Goal: Task Accomplishment & Management: Manage account settings

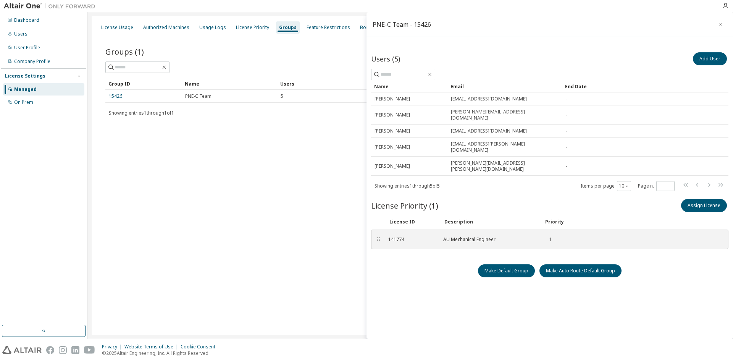
scroll to position [1, 0]
click at [719, 23] on icon "button" at bounding box center [720, 24] width 5 height 6
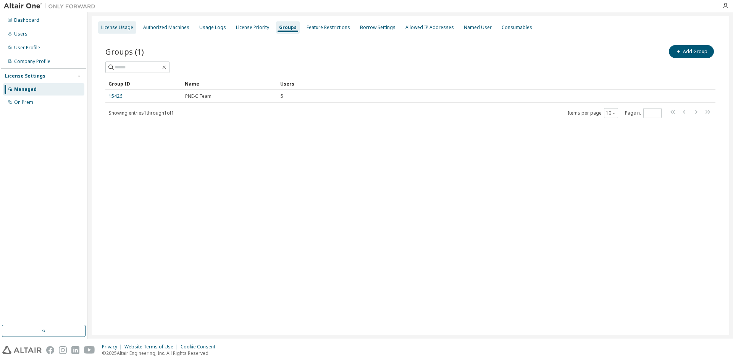
click at [121, 30] on div "License Usage" at bounding box center [117, 27] width 32 height 6
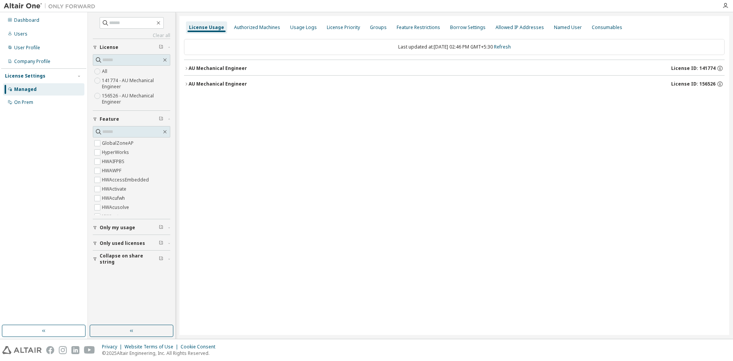
click at [188, 68] on icon "button" at bounding box center [186, 68] width 5 height 5
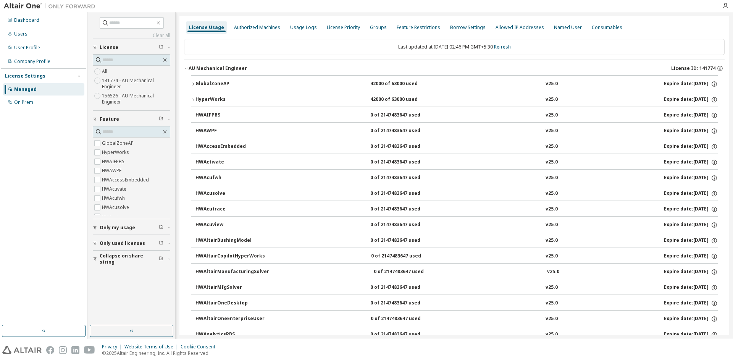
click at [191, 86] on icon "button" at bounding box center [193, 84] width 5 height 5
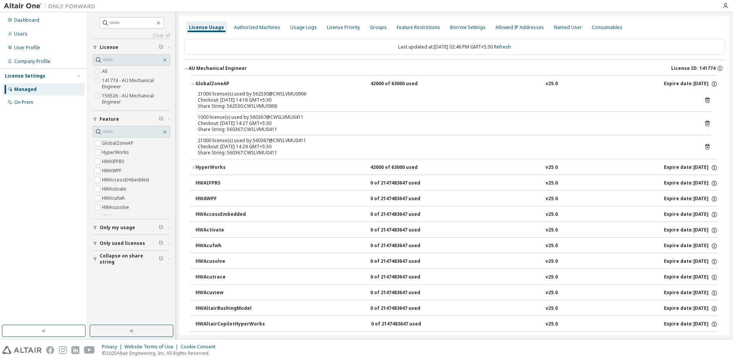
click at [30, 90] on div "Managed" at bounding box center [25, 89] width 23 height 6
drag, startPoint x: 286, startPoint y: 94, endPoint x: 278, endPoint y: 98, distance: 9.4
click at [303, 94] on div "21000 license(s) used by 562530@CWSLVMU0906" at bounding box center [445, 94] width 495 height 6
drag, startPoint x: 252, startPoint y: 94, endPoint x: 261, endPoint y: 94, distance: 8.8
click at [261, 94] on div "21000 license(s) used by 562530@CWSLVMU0906" at bounding box center [445, 94] width 495 height 6
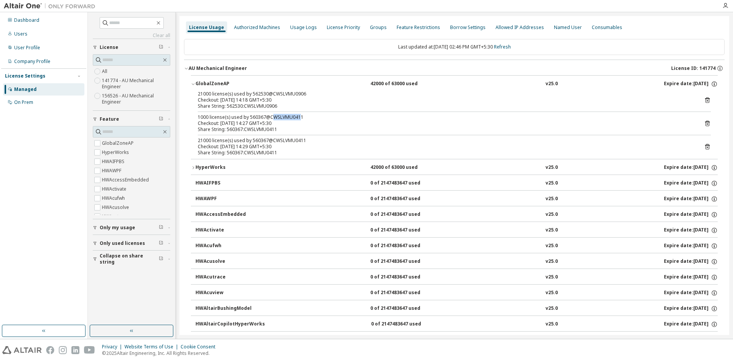
drag, startPoint x: 272, startPoint y: 117, endPoint x: 298, endPoint y: 118, distance: 26.0
click at [298, 118] on div "1000 license(s) used by 560367@CWSLVMU0411" at bounding box center [445, 117] width 495 height 6
drag, startPoint x: 271, startPoint y: 140, endPoint x: 305, endPoint y: 141, distance: 33.6
click at [305, 141] on div "21000 license(s) used by 560367@CWSLVMU0411" at bounding box center [445, 140] width 495 height 6
drag, startPoint x: 387, startPoint y: 83, endPoint x: 392, endPoint y: 83, distance: 5.0
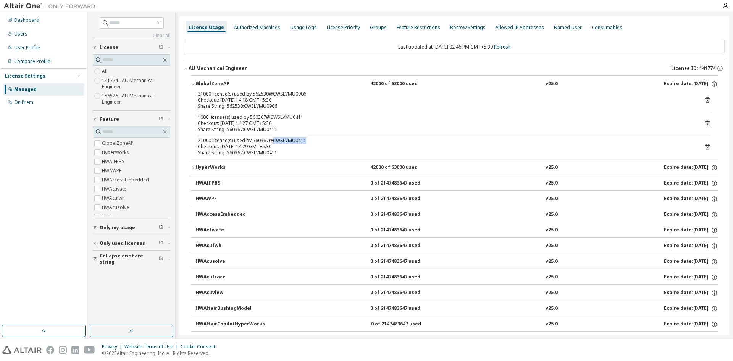
click at [392, 83] on div "42000 of 63000 used" at bounding box center [404, 84] width 69 height 7
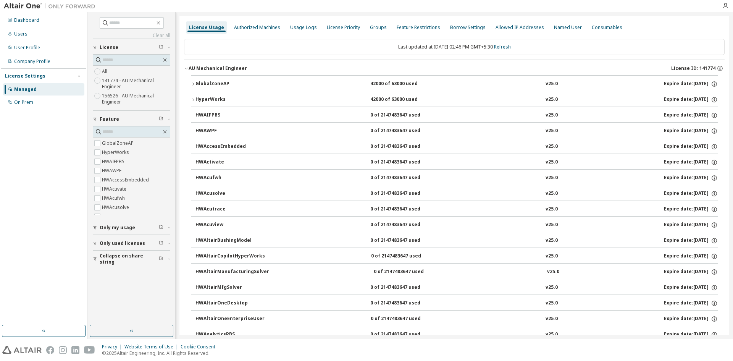
click at [193, 84] on icon "button" at bounding box center [193, 84] width 5 height 5
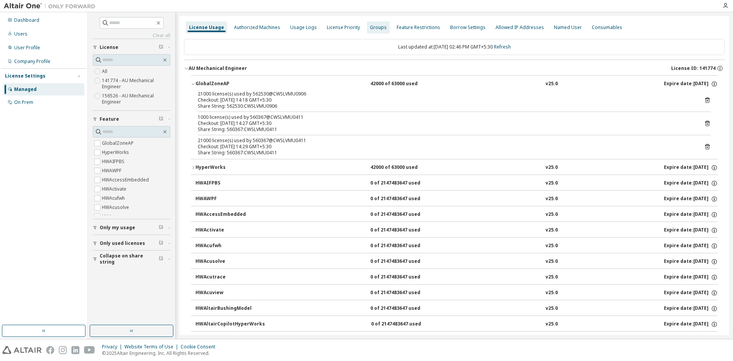
click at [375, 29] on div "Groups" at bounding box center [378, 27] width 17 height 6
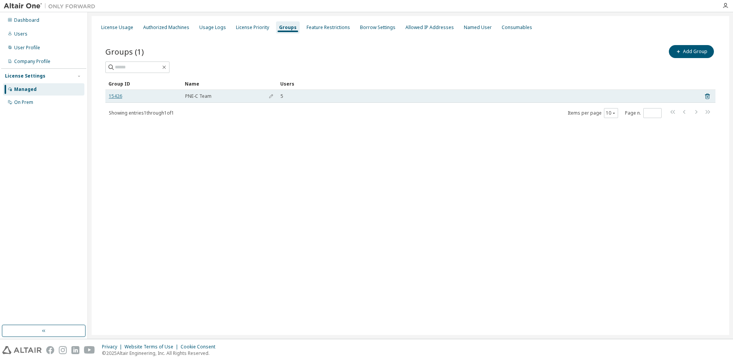
click at [118, 96] on link "15426" at bounding box center [115, 96] width 13 height 6
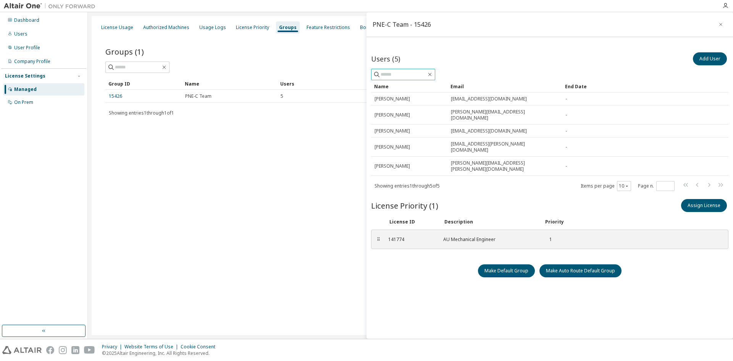
click at [398, 71] on input "text" at bounding box center [404, 75] width 46 height 8
type input "******"
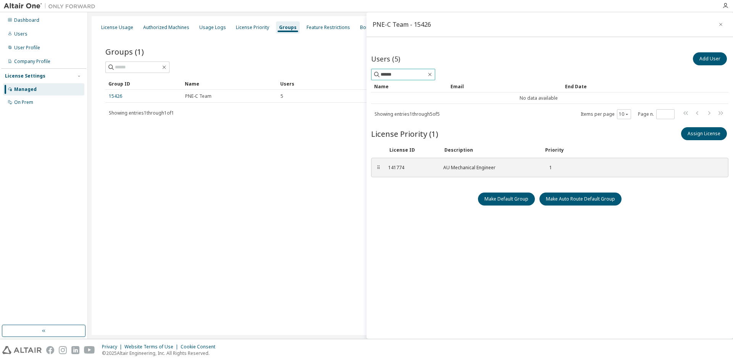
click at [435, 77] on span "******" at bounding box center [403, 74] width 64 height 11
click at [433, 74] on icon "button" at bounding box center [430, 74] width 6 height 6
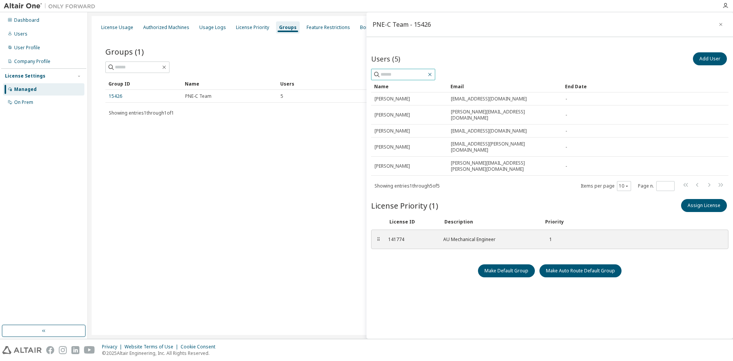
click at [433, 73] on icon "button" at bounding box center [430, 74] width 6 height 6
click at [27, 34] on div "Users" at bounding box center [43, 34] width 81 height 12
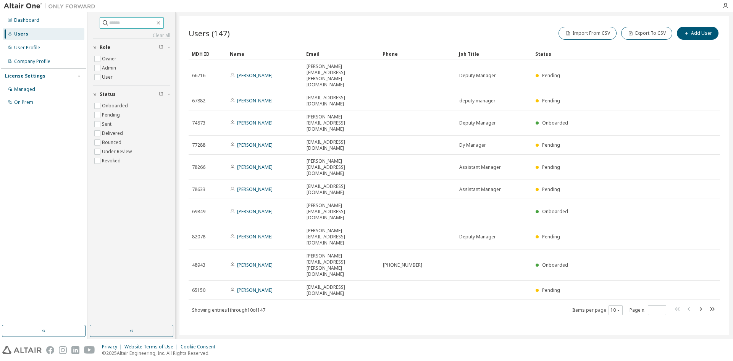
click at [149, 21] on input "text" at bounding box center [132, 23] width 46 height 8
type input "******"
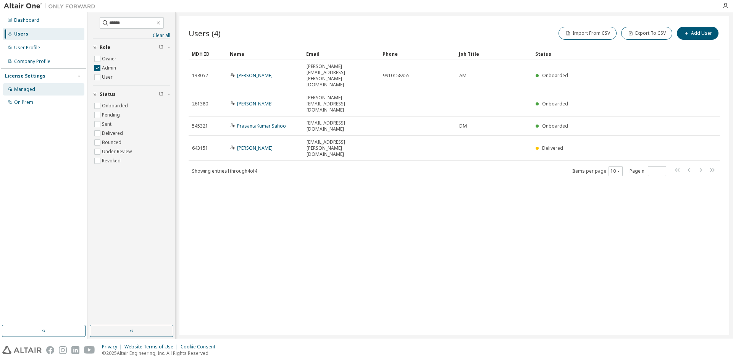
click at [41, 91] on div "Managed" at bounding box center [43, 89] width 81 height 12
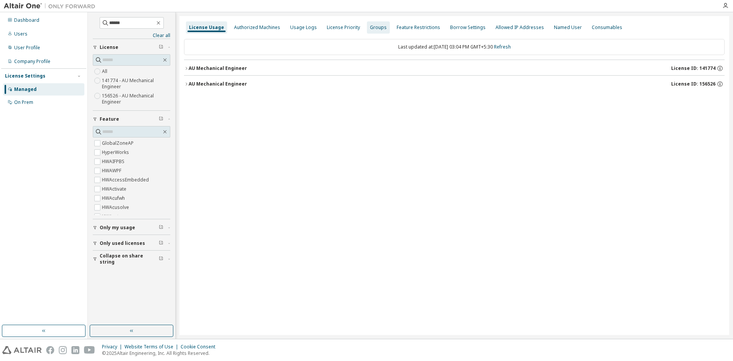
click at [370, 26] on div "Groups" at bounding box center [378, 27] width 17 height 6
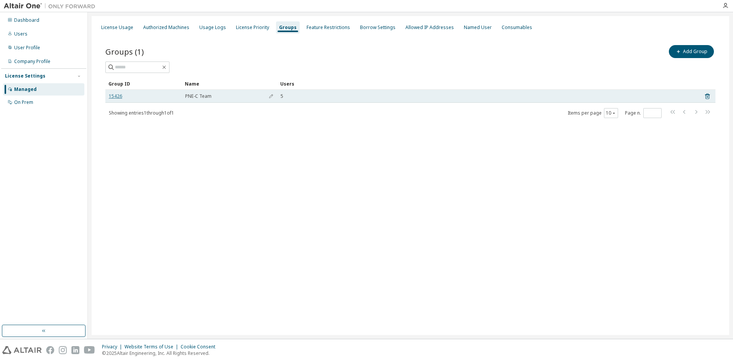
click at [112, 96] on link "15426" at bounding box center [115, 96] width 13 height 6
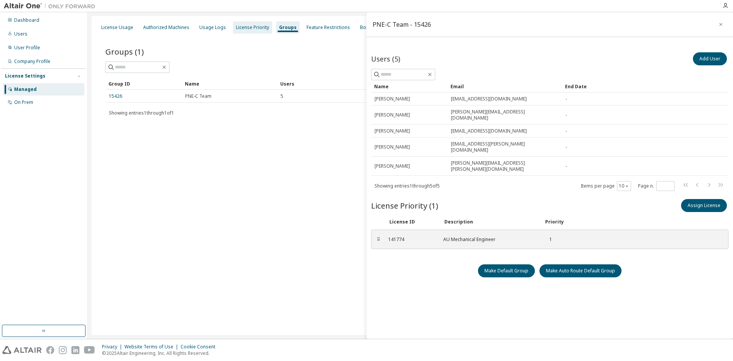
click at [240, 27] on div "License Priority" at bounding box center [252, 27] width 33 height 6
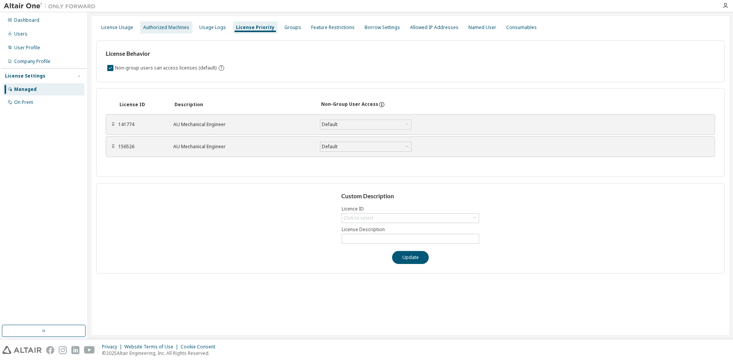
click at [178, 29] on div "Authorized Machines" at bounding box center [166, 27] width 46 height 6
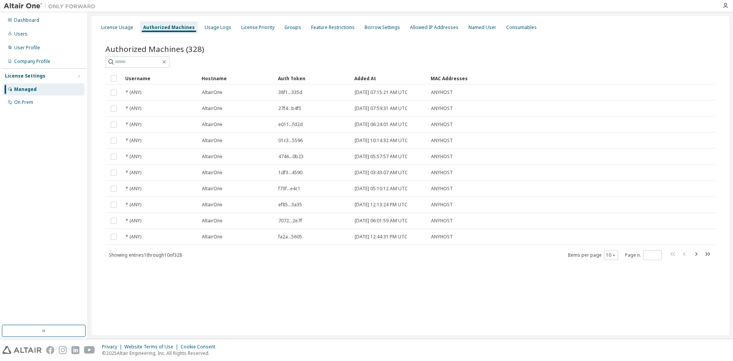
click at [123, 34] on div "License Usage Authorized Machines Usage Logs License Priority Groups Feature Re…" at bounding box center [410, 28] width 629 height 14
click at [115, 26] on div "License Usage" at bounding box center [117, 27] width 32 height 6
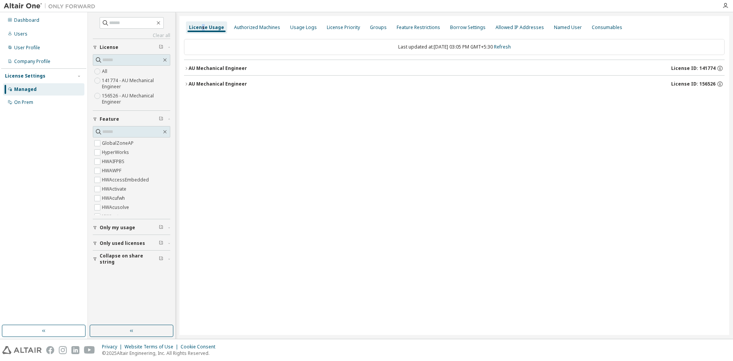
click at [186, 70] on icon "button" at bounding box center [186, 68] width 5 height 5
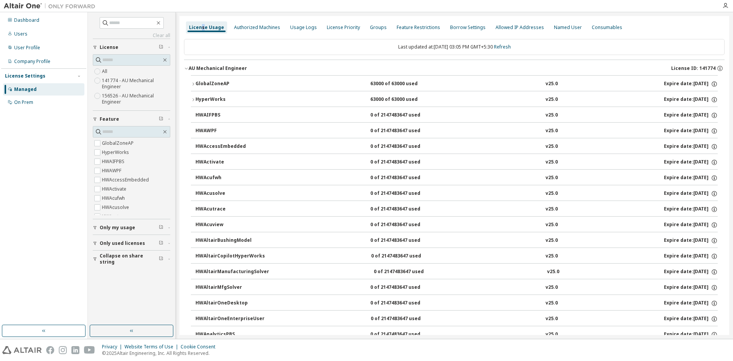
click at [215, 81] on div "GlobalZoneAP" at bounding box center [230, 84] width 69 height 7
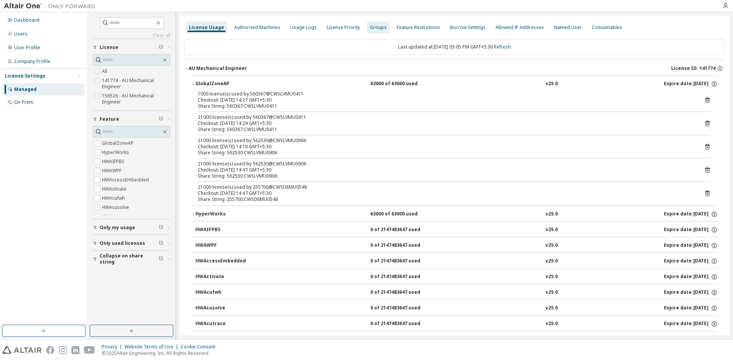
click at [371, 29] on div "Groups" at bounding box center [378, 27] width 17 height 6
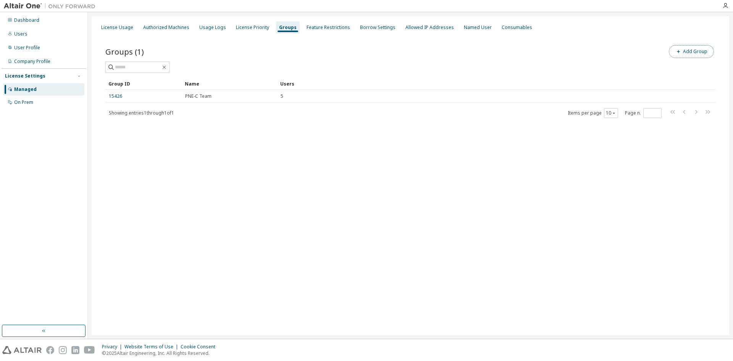
click at [680, 47] on button "Add Group" at bounding box center [691, 51] width 45 height 13
click at [630, 58] on input "text" at bounding box center [641, 58] width 170 height 6
type input "*********"
click at [699, 73] on button "Add" at bounding box center [710, 74] width 37 height 13
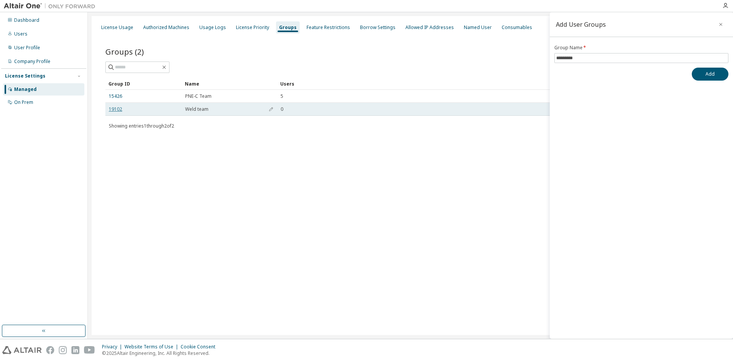
click at [114, 108] on link "19102" at bounding box center [115, 109] width 13 height 6
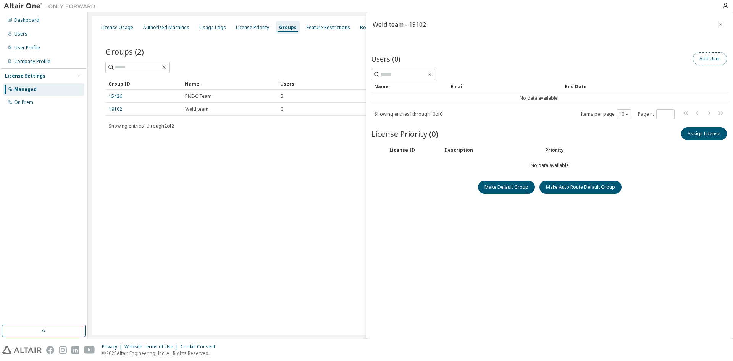
click at [700, 55] on button "Add User" at bounding box center [710, 58] width 34 height 13
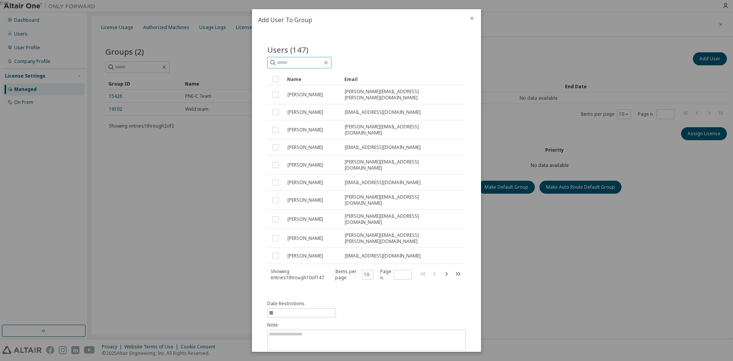
click at [302, 64] on input "text" at bounding box center [300, 63] width 46 height 8
type input "***"
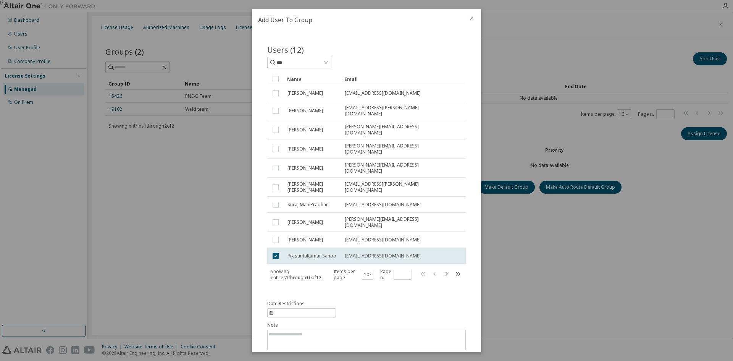
click at [435, 356] on button "Submit" at bounding box center [447, 362] width 37 height 13
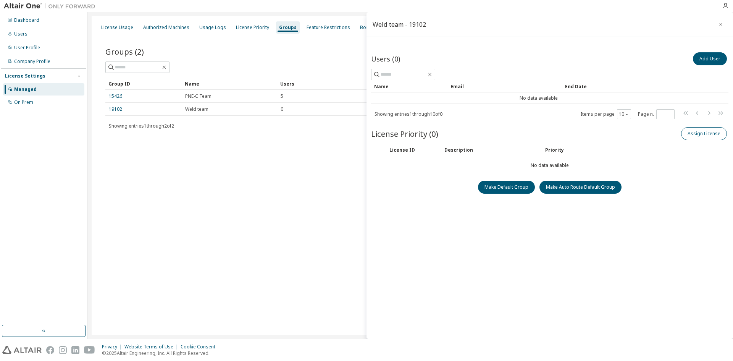
click at [698, 138] on button "Assign License" at bounding box center [704, 133] width 46 height 13
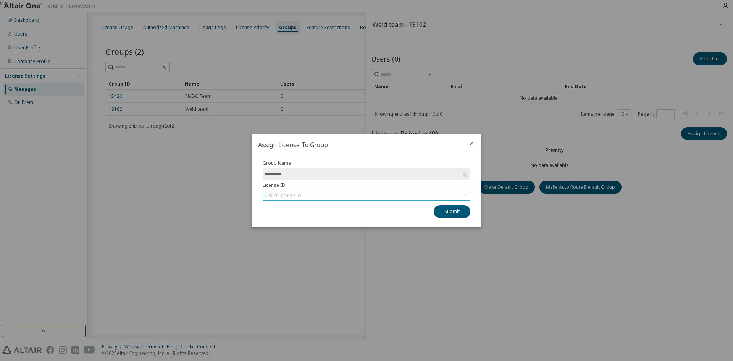
click at [410, 195] on div "Select License ID" at bounding box center [366, 195] width 207 height 9
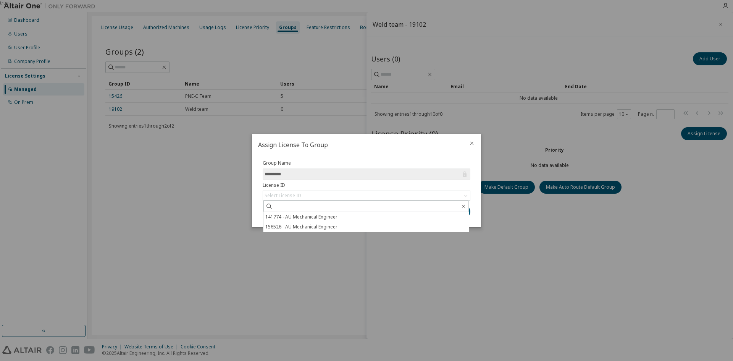
click at [470, 141] on icon "close" at bounding box center [472, 143] width 6 height 6
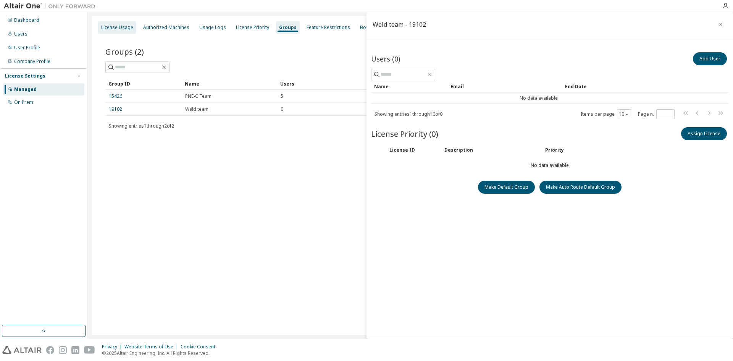
click at [113, 25] on div "License Usage" at bounding box center [117, 27] width 32 height 6
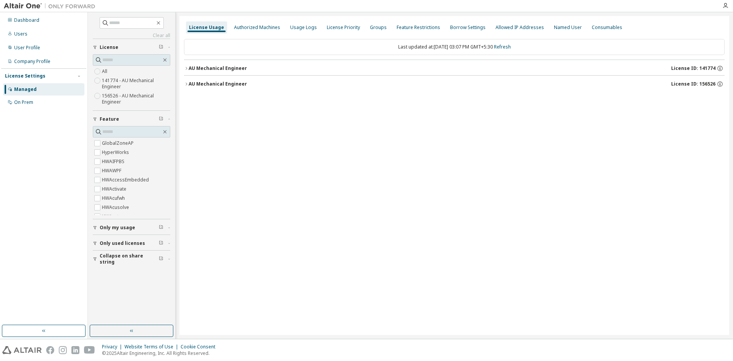
click at [212, 82] on div "AU Mechanical Engineer" at bounding box center [218, 84] width 58 height 6
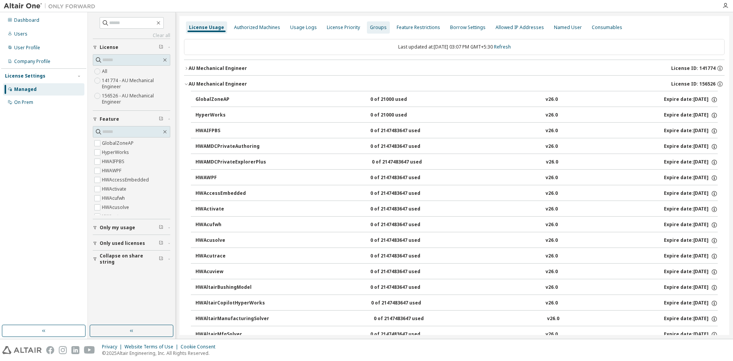
click at [371, 25] on div "Groups" at bounding box center [378, 27] width 17 height 6
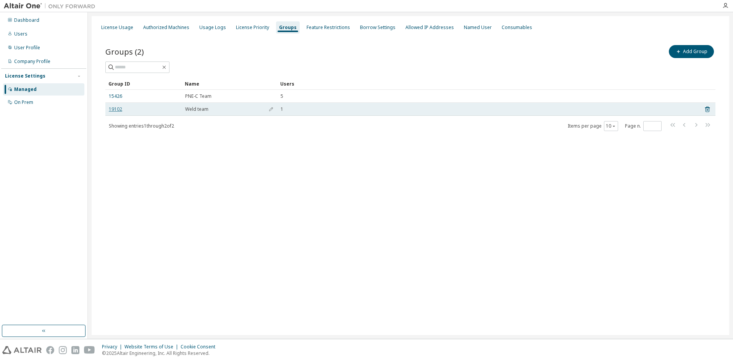
click at [112, 110] on link "19102" at bounding box center [115, 109] width 13 height 6
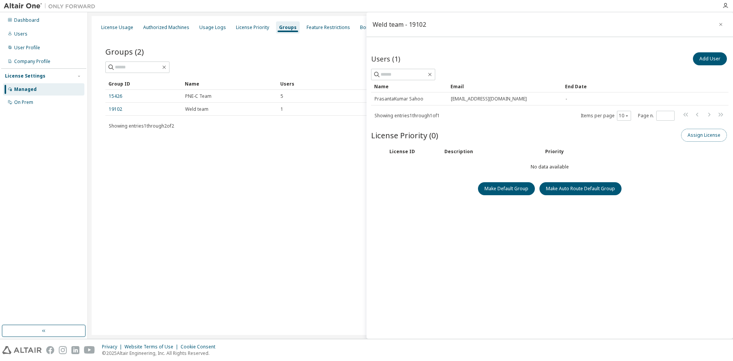
click at [703, 136] on button "Assign License" at bounding box center [704, 135] width 46 height 13
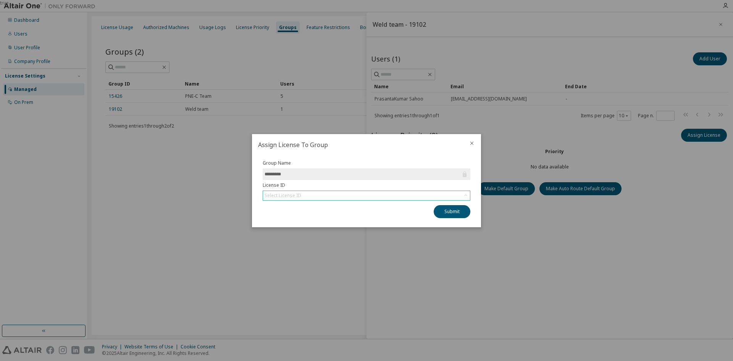
click at [450, 194] on div "Select License ID" at bounding box center [366, 195] width 207 height 9
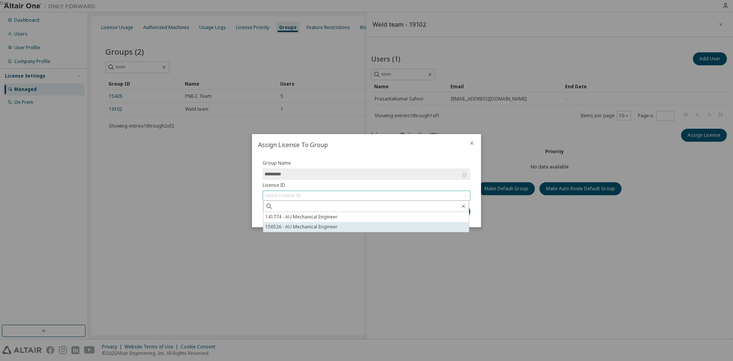
click at [326, 225] on li "156526 - AU Mechanical Engineer" at bounding box center [366, 227] width 205 height 10
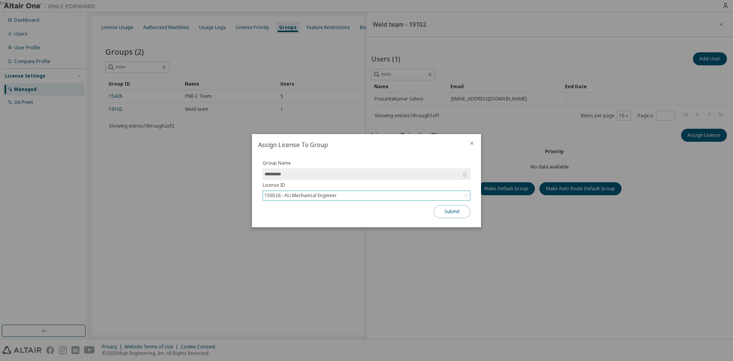
click at [461, 209] on button "Submit" at bounding box center [452, 211] width 37 height 13
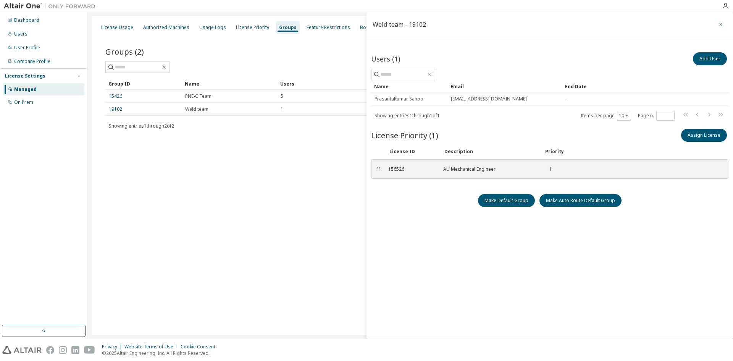
click at [718, 26] on icon "button" at bounding box center [720, 24] width 5 height 6
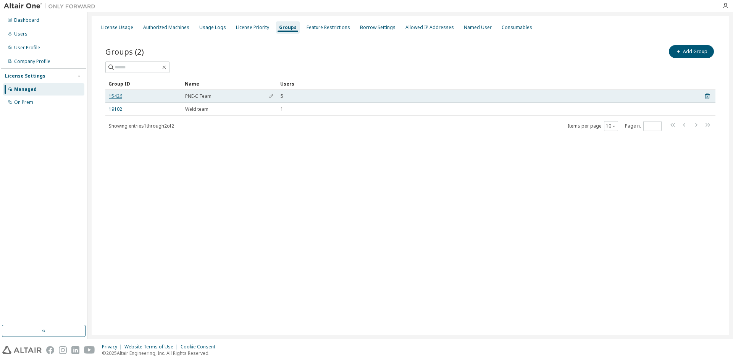
click at [118, 98] on link "15426" at bounding box center [115, 96] width 13 height 6
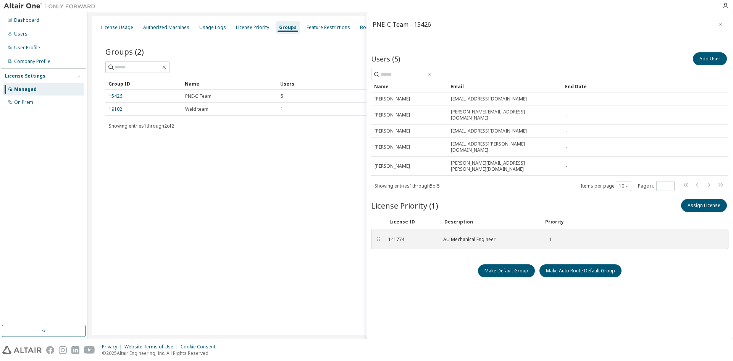
click at [228, 22] on div "License Usage Authorized Machines Usage Logs License Priority Groups Feature Re…" at bounding box center [410, 28] width 629 height 14
click at [241, 23] on div "License Priority" at bounding box center [252, 27] width 39 height 12
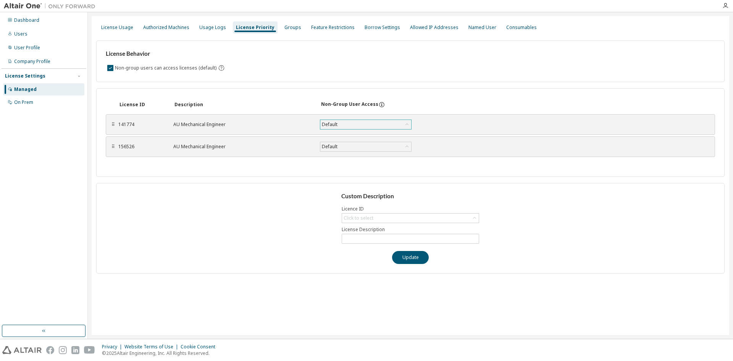
click at [331, 123] on div "Default" at bounding box center [330, 124] width 18 height 8
click at [165, 29] on div "Authorized Machines" at bounding box center [166, 27] width 46 height 6
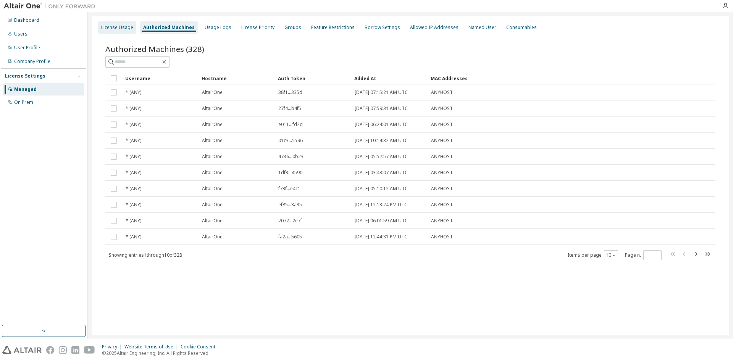
click at [124, 30] on div "License Usage" at bounding box center [117, 27] width 32 height 6
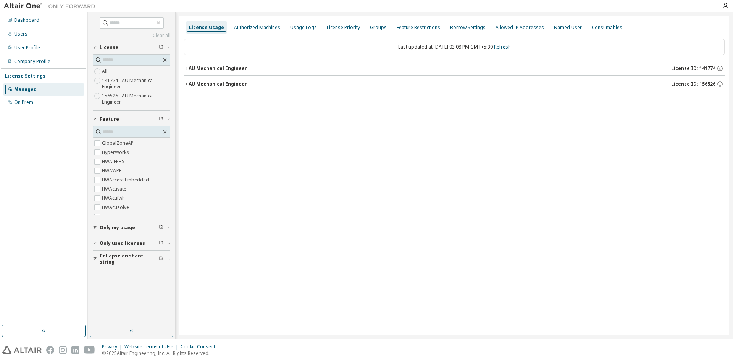
click at [210, 65] on div "AU Mechanical Engineer" at bounding box center [218, 68] width 58 height 6
click at [229, 69] on div "AU Mechanical Engineer" at bounding box center [218, 68] width 58 height 6
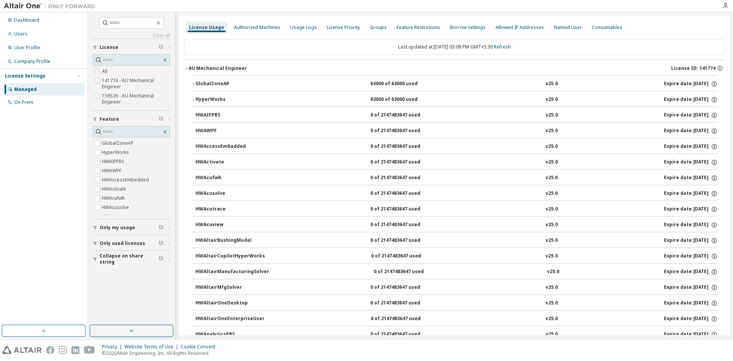
click at [186, 69] on icon "button" at bounding box center [186, 68] width 5 height 5
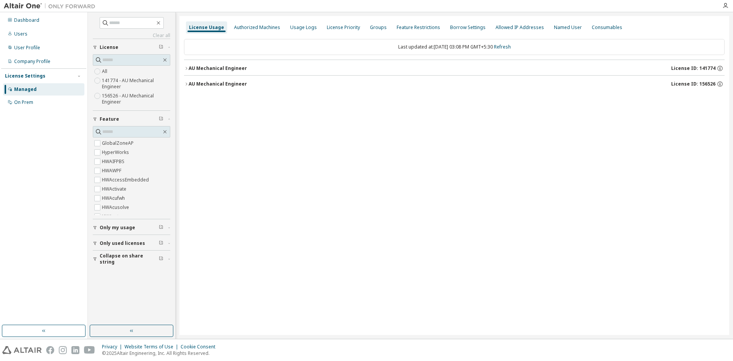
click at [182, 67] on div "License Usage Authorized Machines Usage Logs License Priority Groups Feature Re…" at bounding box center [455, 175] width 550 height 319
click at [187, 68] on icon "button" at bounding box center [186, 68] width 5 height 5
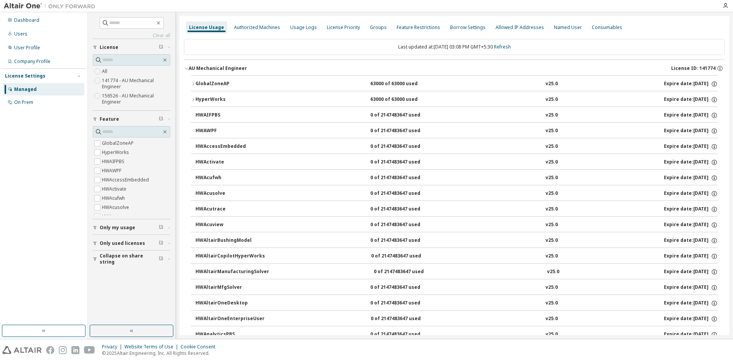
click at [193, 86] on icon "button" at bounding box center [193, 84] width 5 height 5
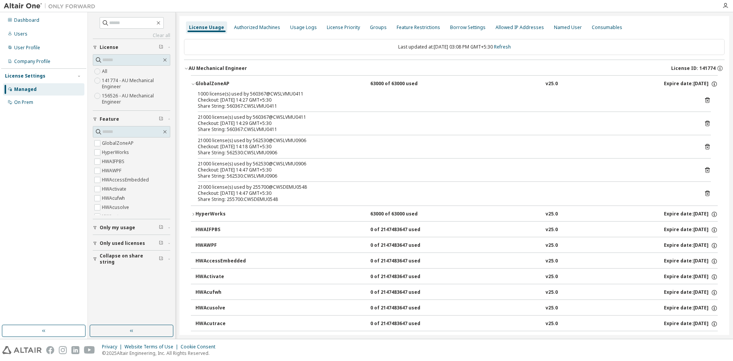
click at [704, 99] on icon at bounding box center [707, 100] width 7 height 7
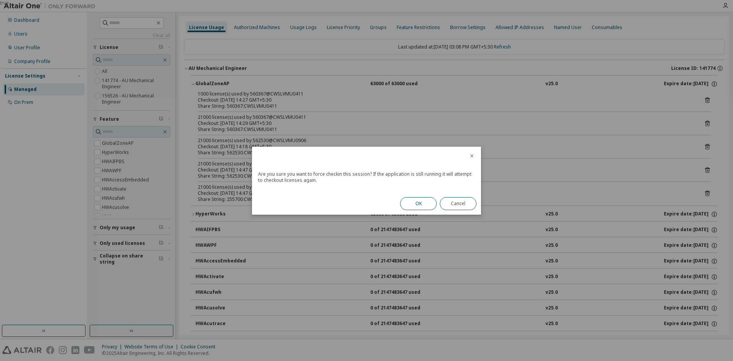
click at [426, 204] on button "OK" at bounding box center [418, 203] width 37 height 13
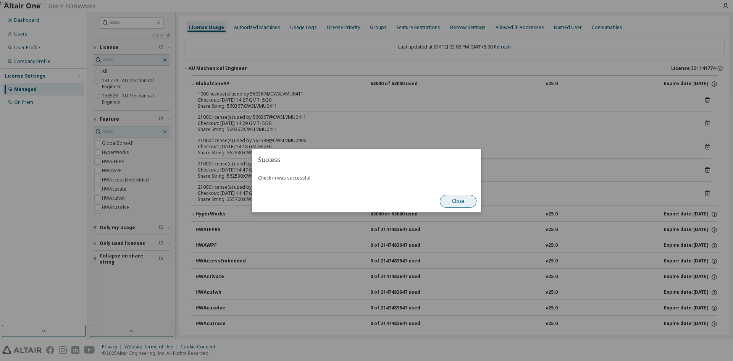
click at [450, 197] on button "Close" at bounding box center [458, 201] width 37 height 13
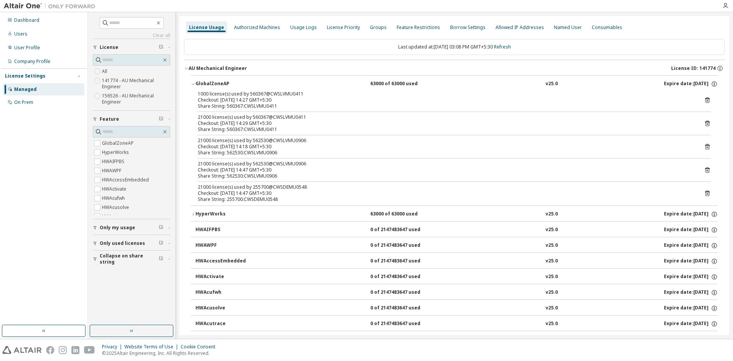
click at [704, 100] on icon at bounding box center [707, 100] width 7 height 7
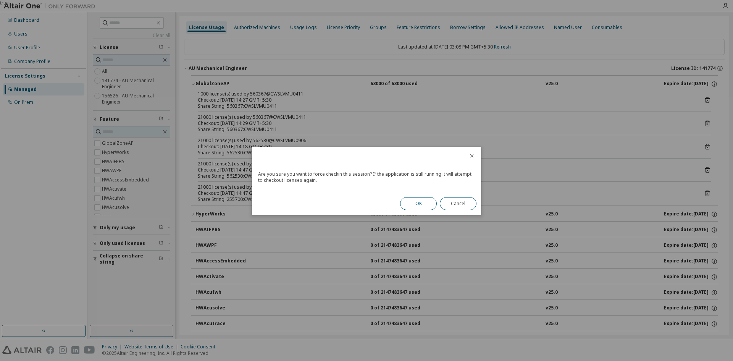
click at [420, 204] on button "OK" at bounding box center [418, 203] width 37 height 13
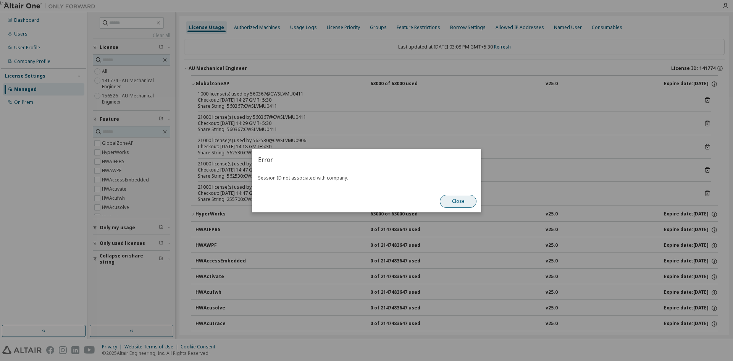
click at [463, 204] on button "Close" at bounding box center [458, 201] width 37 height 13
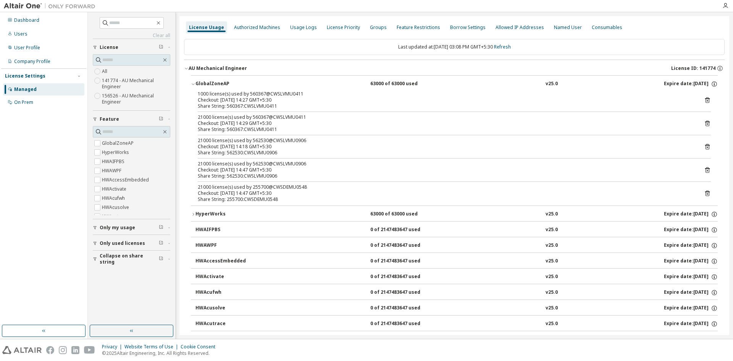
click at [707, 102] on icon at bounding box center [708, 101] width 2 height 2
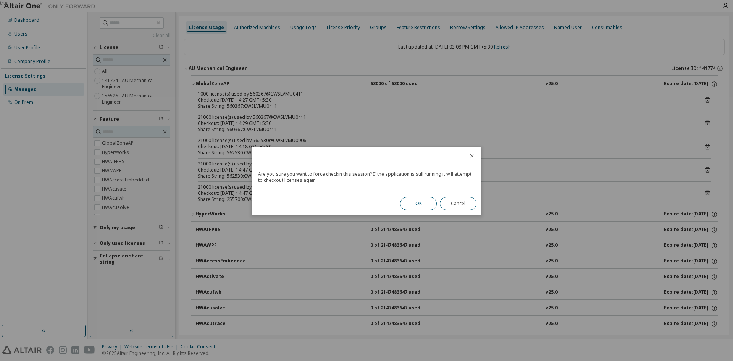
click at [416, 204] on button "OK" at bounding box center [418, 203] width 37 height 13
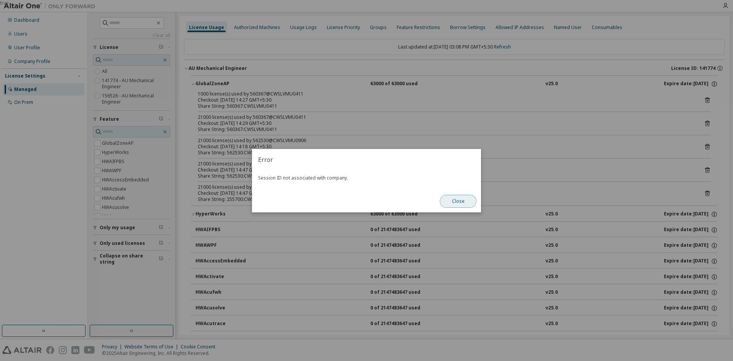
click at [462, 203] on button "Close" at bounding box center [458, 201] width 37 height 13
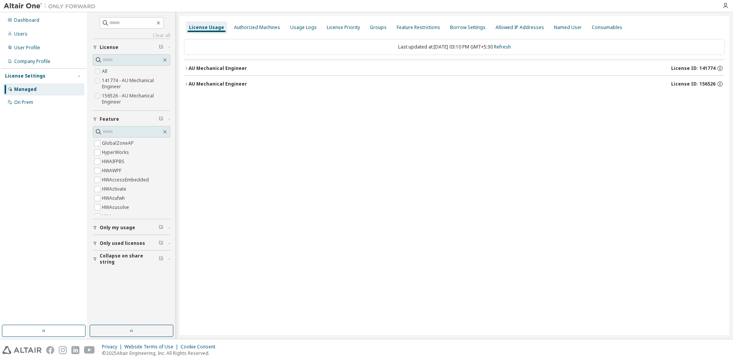
click at [182, 66] on div "License Usage Authorized Machines Usage Logs License Priority Groups Feature Re…" at bounding box center [455, 175] width 550 height 319
click at [186, 68] on icon "button" at bounding box center [187, 68] width 2 height 3
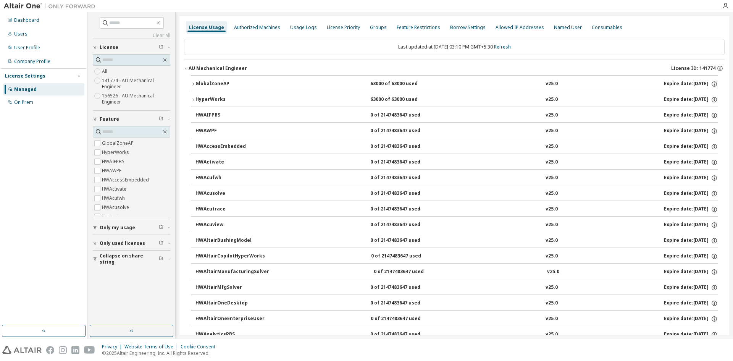
click at [193, 99] on icon "button" at bounding box center [193, 99] width 5 height 5
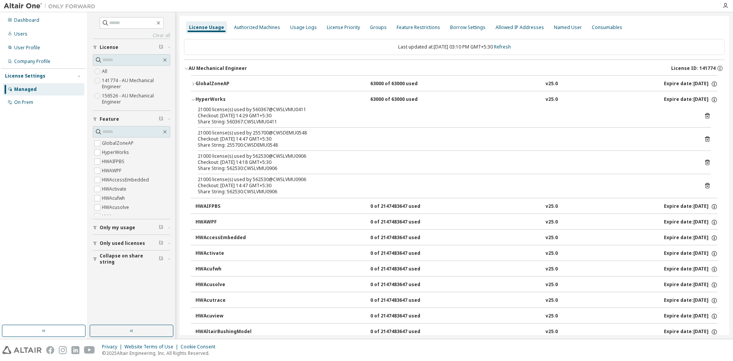
click at [703, 111] on div "21000 license(s) used by 560367@CWSLVMU0411 Checkout: 2025-10-07 14:29 GMT+5:30…" at bounding box center [454, 116] width 513 height 18
click at [704, 115] on icon at bounding box center [707, 115] width 7 height 7
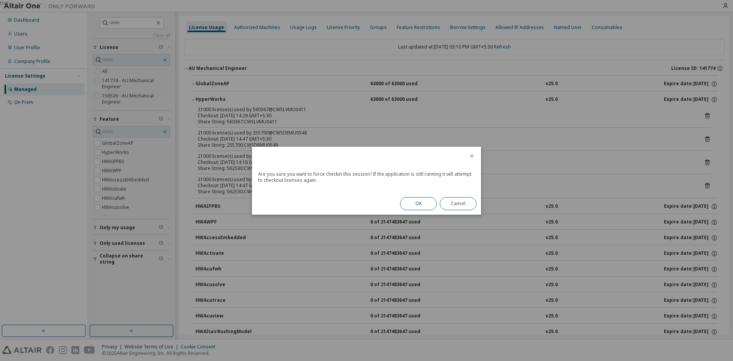
click at [411, 202] on button "OK" at bounding box center [418, 203] width 37 height 13
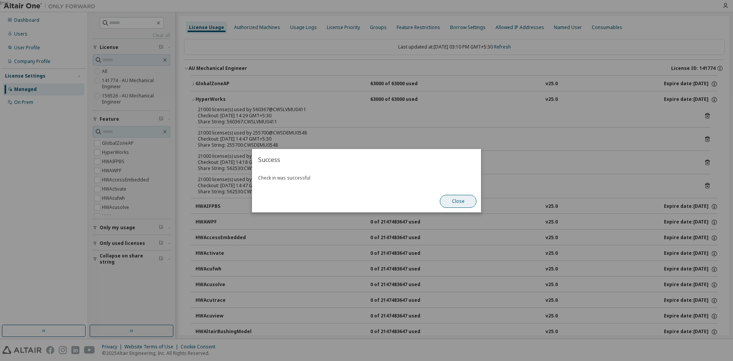
click at [459, 199] on button "Close" at bounding box center [458, 201] width 37 height 13
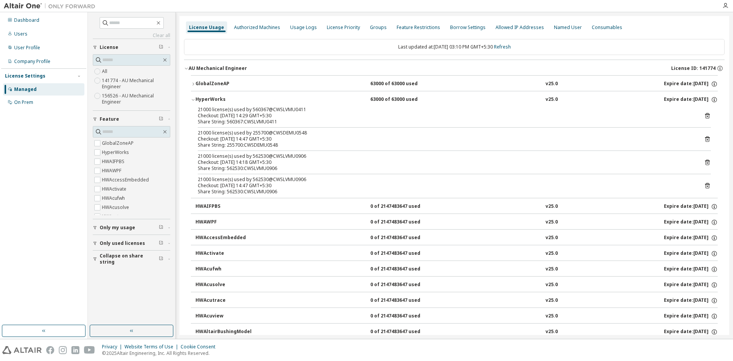
click at [705, 116] on icon at bounding box center [707, 115] width 7 height 7
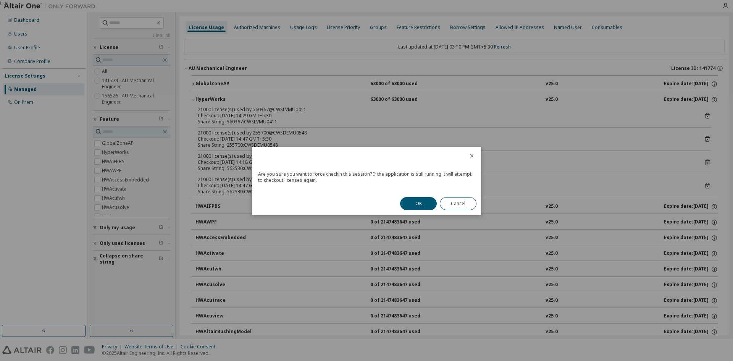
click at [414, 210] on div "OK Cancel" at bounding box center [439, 203] width 86 height 22
click at [426, 205] on button "OK" at bounding box center [418, 203] width 37 height 13
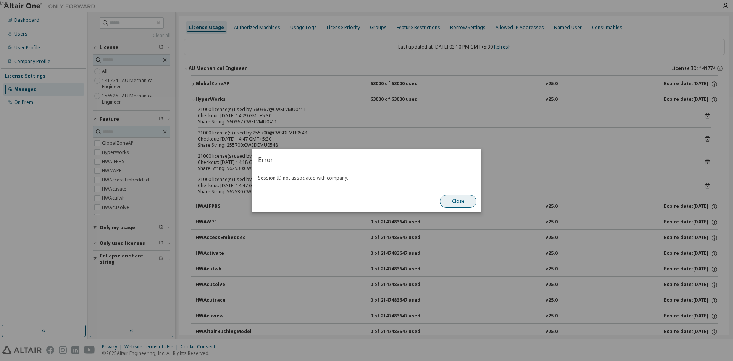
click at [470, 202] on button "Close" at bounding box center [458, 201] width 37 height 13
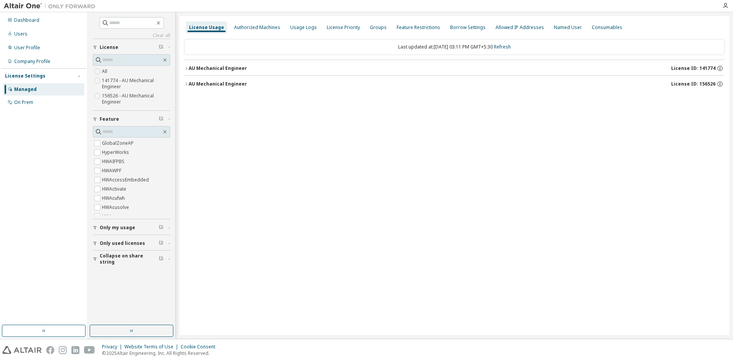
click at [186, 69] on button "AU Mechanical Engineer License ID: 141774" at bounding box center [454, 68] width 541 height 17
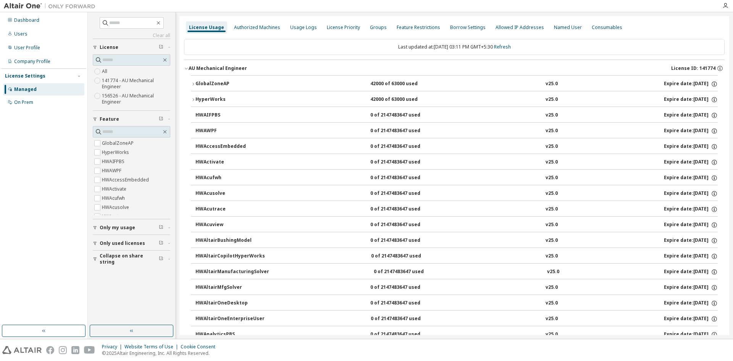
click at [193, 87] on button "GlobalZoneAP 42000 of 63000 used v25.0 Expire date: [DATE]" at bounding box center [454, 84] width 527 height 17
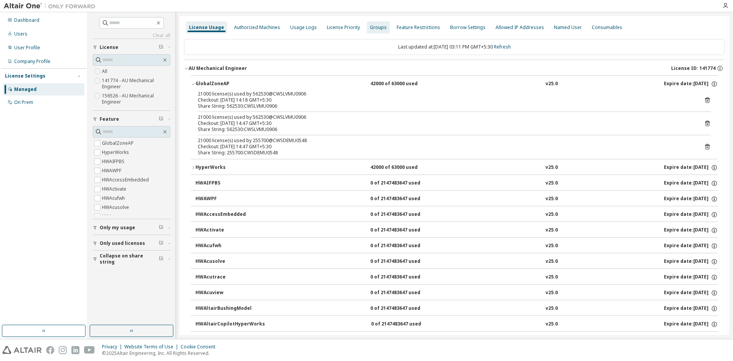
click at [367, 27] on div "Groups" at bounding box center [378, 27] width 23 height 12
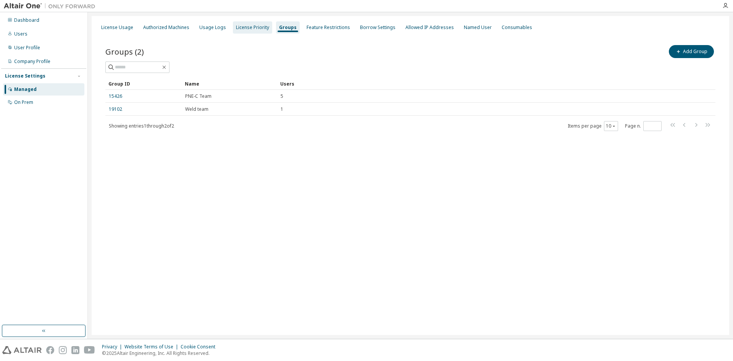
click at [246, 29] on div "License Priority" at bounding box center [252, 27] width 33 height 6
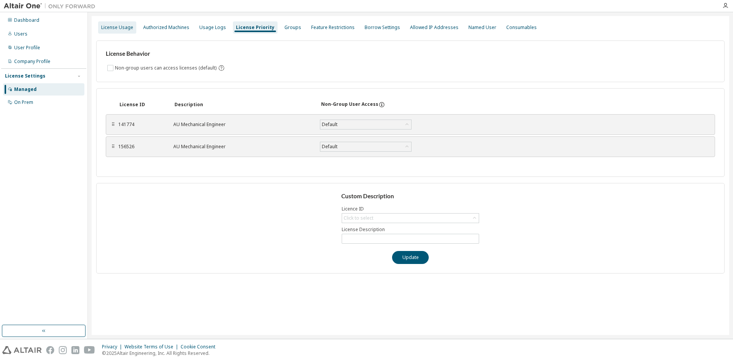
click at [116, 27] on div "License Usage" at bounding box center [117, 27] width 32 height 6
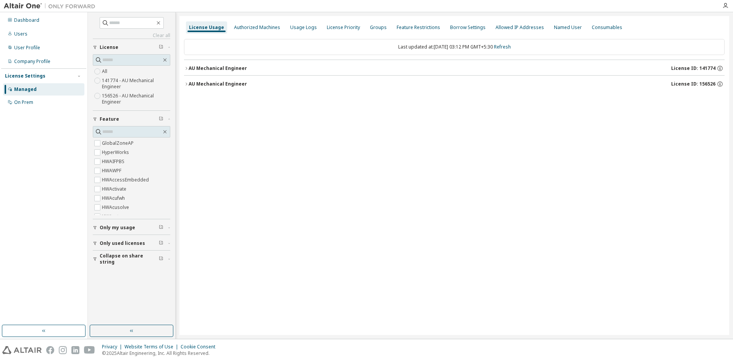
click at [229, 69] on div "AU Mechanical Engineer" at bounding box center [218, 68] width 58 height 6
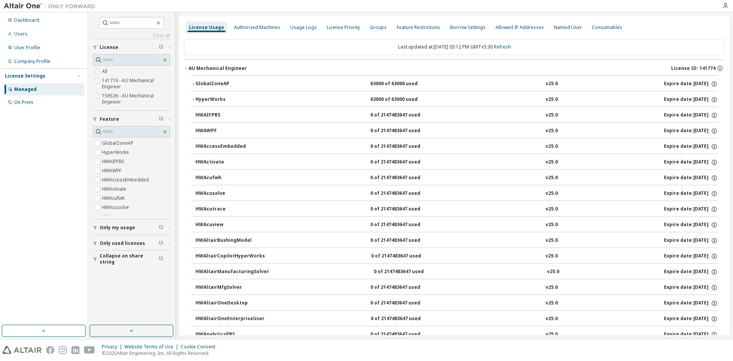
click at [192, 84] on icon "button" at bounding box center [193, 84] width 5 height 5
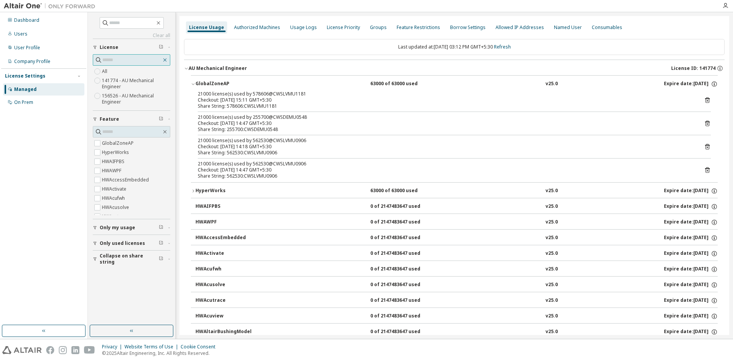
click at [165, 60] on icon "button" at bounding box center [165, 60] width 6 height 6
click at [705, 100] on icon at bounding box center [707, 100] width 5 height 6
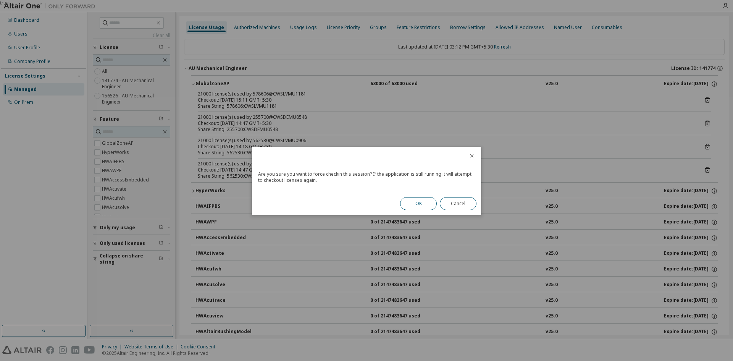
click at [425, 208] on button "OK" at bounding box center [418, 203] width 37 height 13
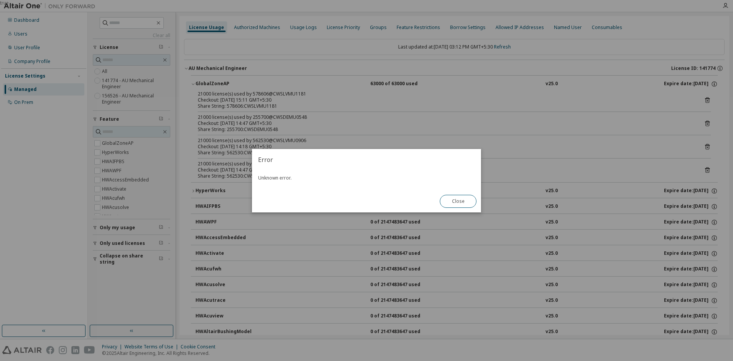
click at [456, 208] on div "Close" at bounding box center [458, 201] width 46 height 22
click at [456, 206] on button "Close" at bounding box center [458, 201] width 37 height 13
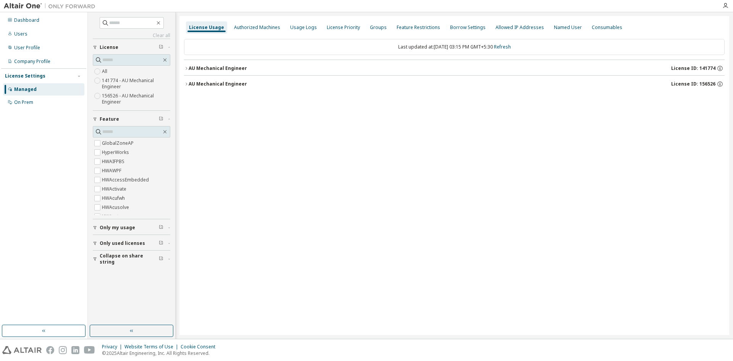
click at [190, 69] on div "AU Mechanical Engineer" at bounding box center [218, 68] width 58 height 6
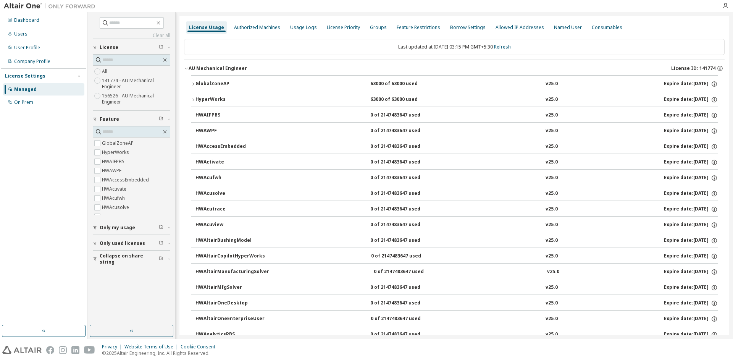
click at [194, 83] on icon "button" at bounding box center [193, 84] width 5 height 5
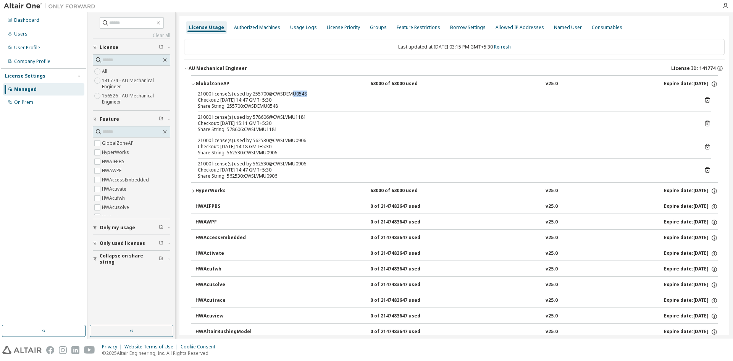
drag, startPoint x: 304, startPoint y: 96, endPoint x: 290, endPoint y: 94, distance: 14.3
click at [290, 94] on div "21000 license(s) used by 255700@CWSDEMU0548" at bounding box center [445, 94] width 495 height 6
click at [254, 94] on div "21000 license(s) used by 255700@CWSDEMU0548" at bounding box center [445, 94] width 495 height 6
copy div "255700"
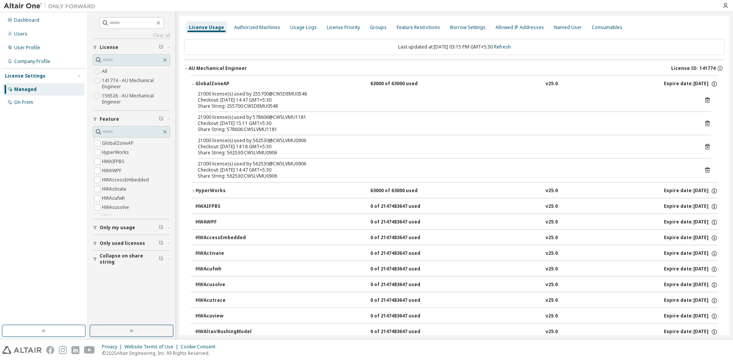
click at [302, 164] on div "21000 license(s) used by 562530@CWSLVMU0906" at bounding box center [445, 164] width 495 height 6
click at [293, 120] on div "21000 license(s) used by 578606@CWSLVMU1181" at bounding box center [445, 117] width 495 height 6
click at [291, 137] on div "21000 license(s) used by 562530@CWSLVMU0906" at bounding box center [445, 140] width 495 height 6
click at [705, 121] on icon at bounding box center [707, 124] width 5 height 6
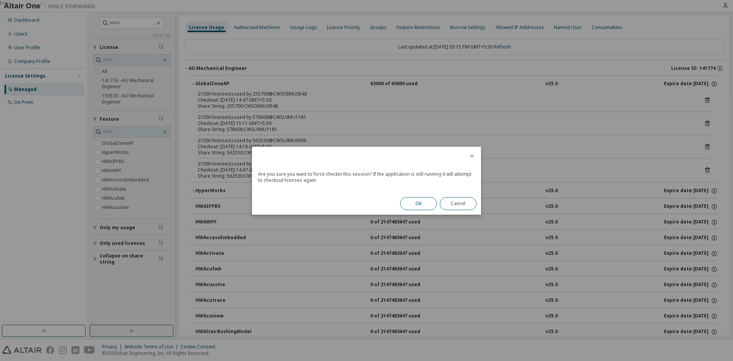
click at [415, 206] on button "OK" at bounding box center [418, 203] width 37 height 13
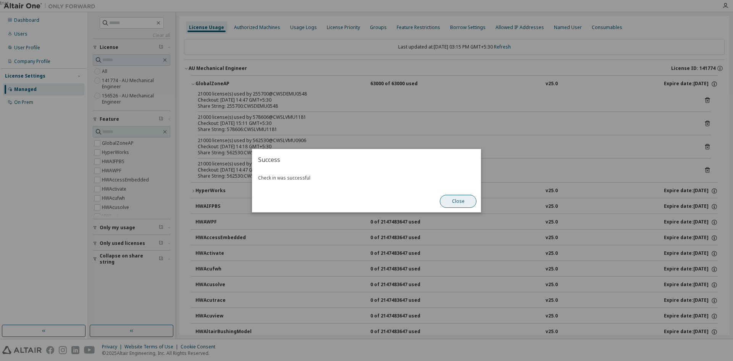
click at [456, 205] on button "Close" at bounding box center [458, 201] width 37 height 13
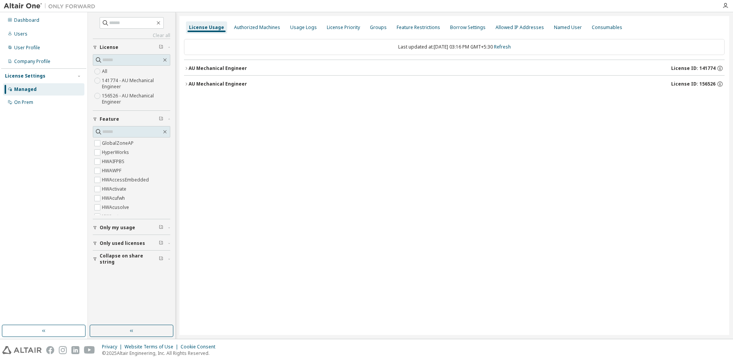
click at [189, 68] on div "AU Mechanical Engineer" at bounding box center [218, 68] width 58 height 6
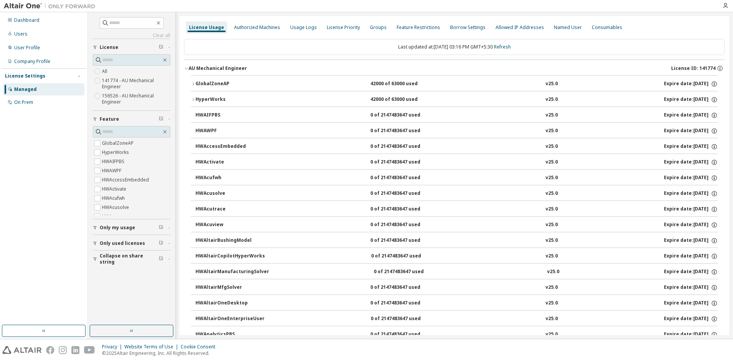
click at [191, 74] on button "AU Mechanical Engineer License ID: 141774" at bounding box center [454, 68] width 541 height 17
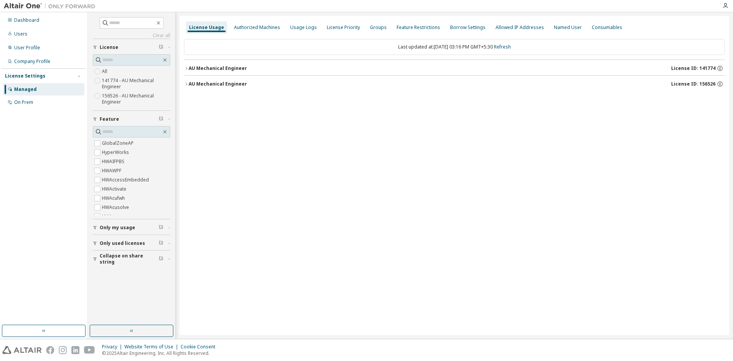
click at [188, 68] on icon "button" at bounding box center [186, 68] width 5 height 5
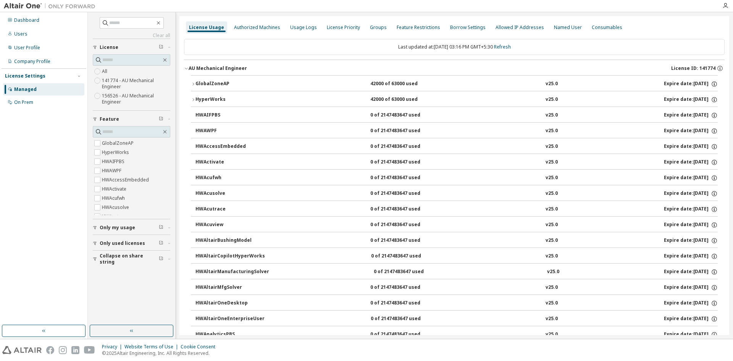
click at [192, 81] on button "GlobalZoneAP 42000 of 63000 used v25.0 Expire date: [DATE]" at bounding box center [454, 84] width 527 height 17
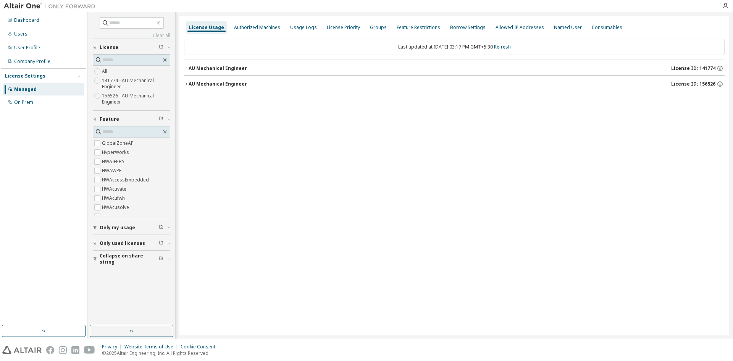
click at [185, 65] on button "AU Mechanical Engineer License ID: 141774" at bounding box center [454, 68] width 541 height 17
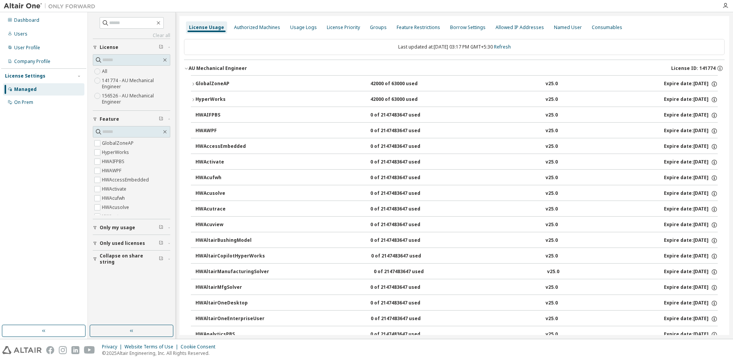
click at [192, 82] on icon "button" at bounding box center [193, 84] width 5 height 5
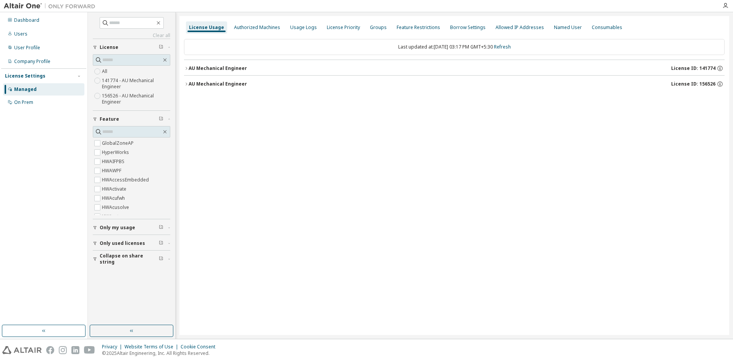
click at [188, 68] on icon "button" at bounding box center [186, 68] width 5 height 5
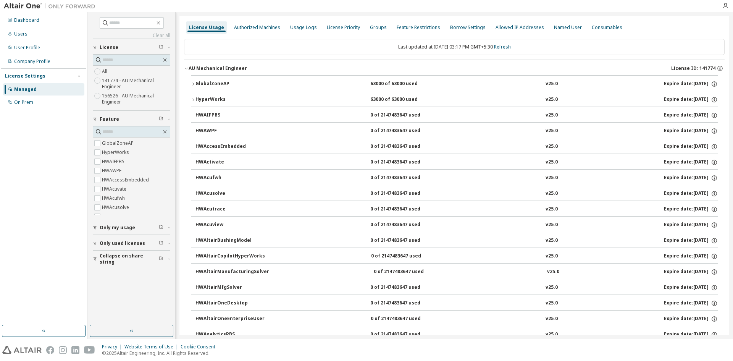
click at [192, 83] on icon "button" at bounding box center [193, 84] width 5 height 5
